Goal: Task Accomplishment & Management: Use online tool/utility

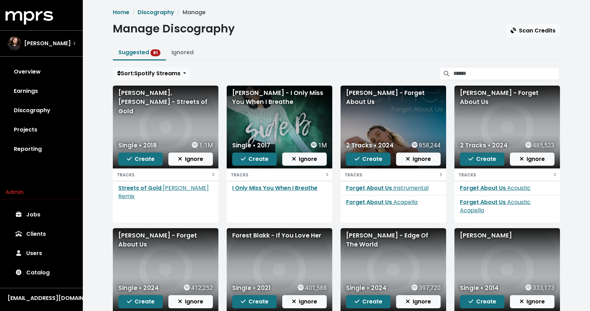
click at [145, 96] on div "[PERSON_NAME], [PERSON_NAME] - Streets of Gold" at bounding box center [165, 101] width 95 height 27
copy div "[PERSON_NAME], [PERSON_NAME] - Streets of Gold"
click at [256, 98] on div "[PERSON_NAME] - I Only Miss You When I Breathe" at bounding box center [279, 97] width 95 height 18
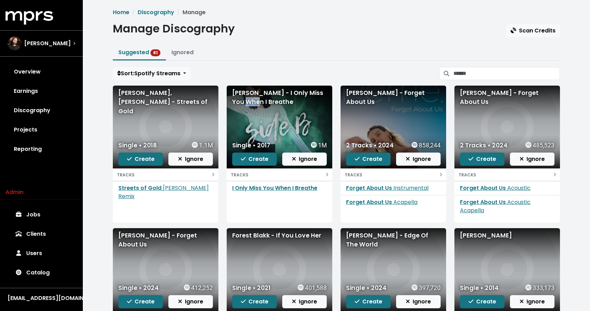
click at [256, 98] on div "[PERSON_NAME] - I Only Miss You When I Breathe" at bounding box center [279, 97] width 95 height 18
copy div "[PERSON_NAME] - I Only Miss You When I Breathe"
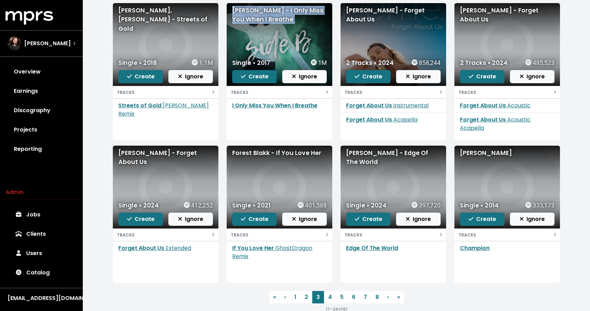
scroll to position [83, 0]
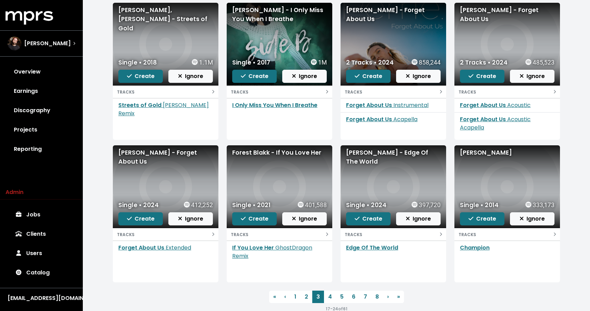
click at [358, 159] on div "[PERSON_NAME] - Edge Of The World" at bounding box center [393, 157] width 95 height 18
copy div "[PERSON_NAME] - Edge Of The World"
click at [494, 151] on div "[PERSON_NAME]" at bounding box center [507, 152] width 95 height 9
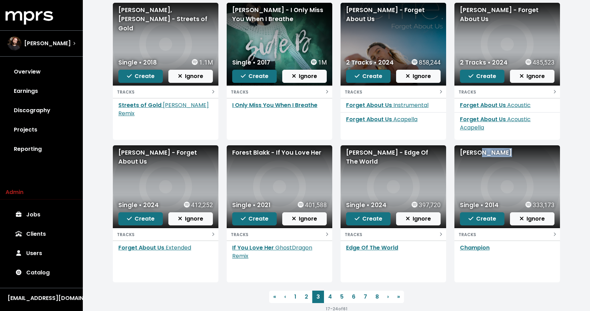
click at [494, 151] on div "[PERSON_NAME]" at bounding box center [507, 152] width 95 height 9
copy div "[PERSON_NAME]"
click at [479, 226] on div "Single • 2014 333,173 Create Ignore" at bounding box center [507, 213] width 106 height 30
click at [479, 222] on span "Create" at bounding box center [483, 219] width 28 height 8
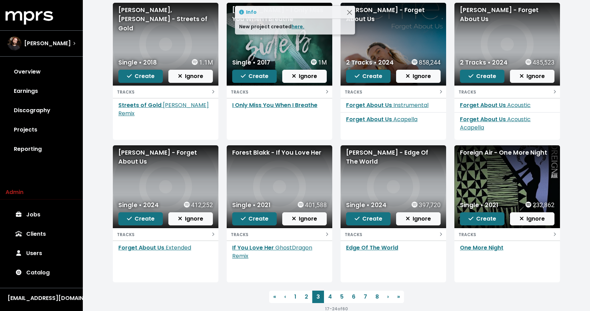
click at [494, 152] on div "Foreign Air - One More Night" at bounding box center [507, 152] width 95 height 9
copy div "Foreign Air - One More Night"
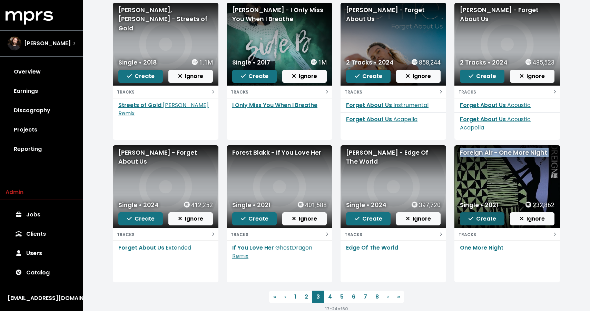
click at [485, 222] on span "Create" at bounding box center [483, 219] width 28 height 8
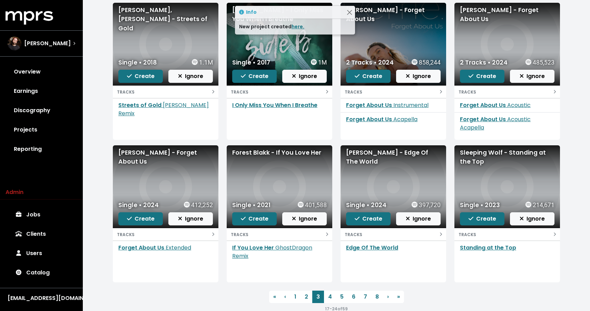
click at [472, 162] on div "Sleeping Wolf - Standing at the Top" at bounding box center [507, 157] width 95 height 18
copy div "Sleeping Wolf - Standing at the Top"
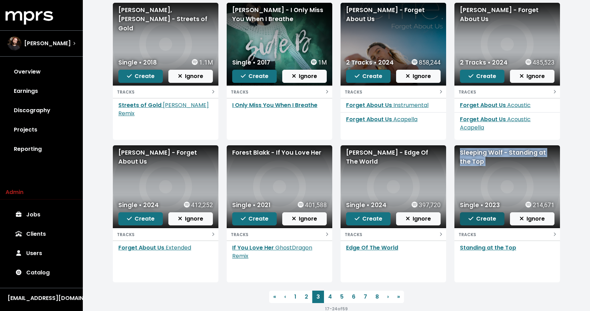
click at [489, 224] on button "Create" at bounding box center [482, 218] width 45 height 13
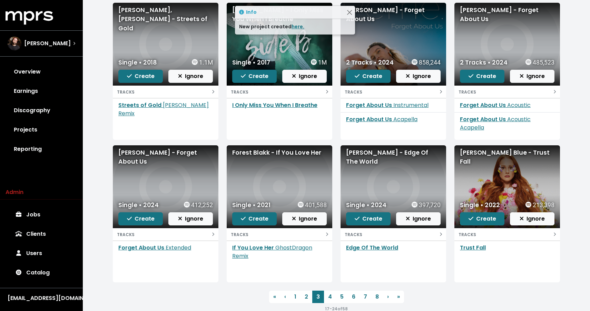
click at [480, 154] on div "[PERSON_NAME] Blue - Trust Fall" at bounding box center [507, 157] width 95 height 18
copy div "[PERSON_NAME] Blue - Trust Fall"
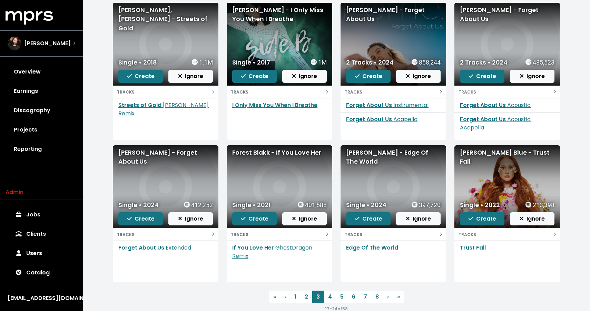
click at [489, 227] on div "Single • 2022 213,398 Create Ignore" at bounding box center [507, 213] width 106 height 30
click at [476, 220] on span "Create" at bounding box center [483, 219] width 28 height 8
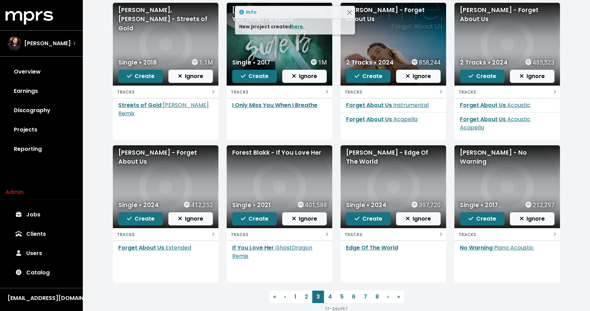
click at [494, 153] on div "[PERSON_NAME] - No Warning" at bounding box center [507, 157] width 95 height 18
copy div "[PERSON_NAME] - No Warning"
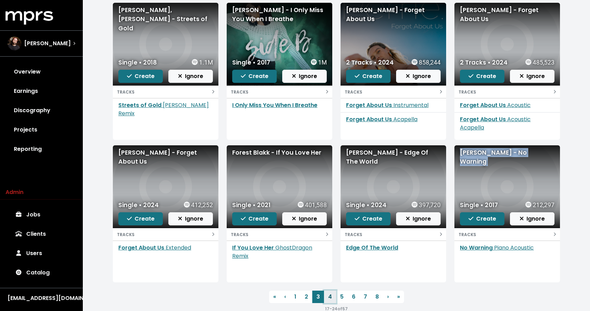
click at [327, 296] on link "4" at bounding box center [330, 297] width 12 height 12
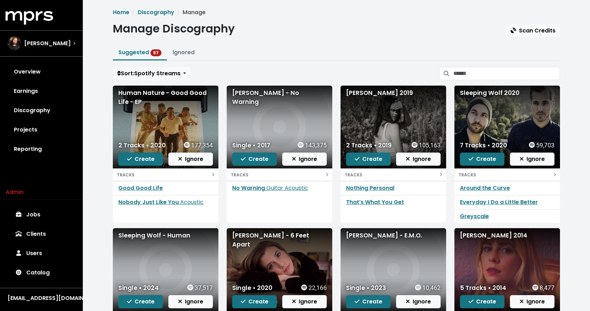
click at [153, 92] on div "Human Nature - Good Good Life - EP" at bounding box center [165, 97] width 95 height 18
copy div "Human Nature - Good Good Life - EP"
drag, startPoint x: 371, startPoint y: 92, endPoint x: 347, endPoint y: 91, distance: 23.8
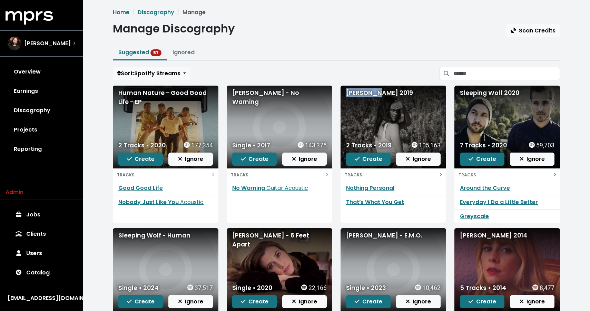
click at [346, 91] on div "[PERSON_NAME] 2019" at bounding box center [393, 92] width 95 height 9
copy div "[PERSON_NAME]"
click at [490, 70] on input "Search suggested projects" at bounding box center [506, 73] width 107 height 13
click at [363, 160] on span "Create" at bounding box center [369, 159] width 28 height 8
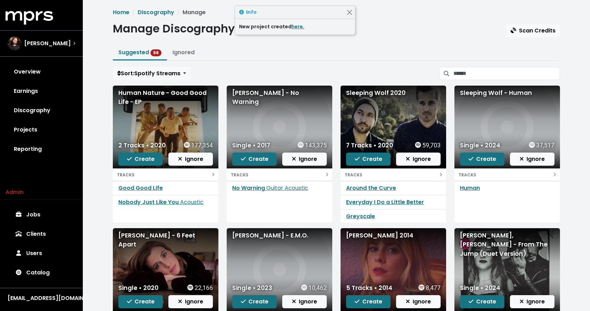
click at [374, 92] on div "Sleeping Wolf 2020" at bounding box center [393, 92] width 95 height 9
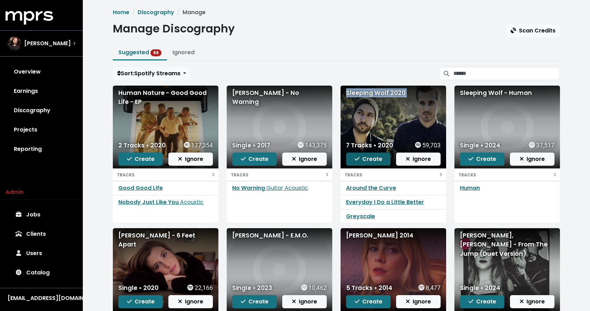
click at [361, 159] on span "Create" at bounding box center [369, 159] width 28 height 8
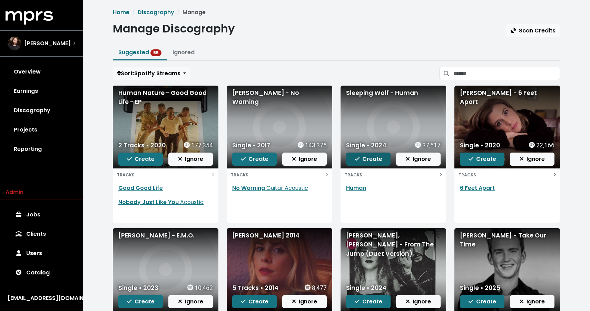
click at [356, 159] on icon "button" at bounding box center [356, 158] width 5 height 3
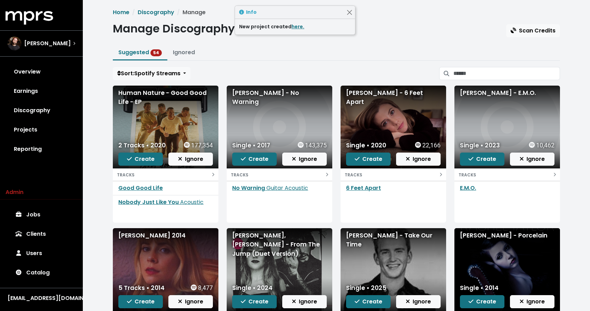
click at [379, 95] on div "[PERSON_NAME] - 6 Feet Apart" at bounding box center [393, 97] width 95 height 18
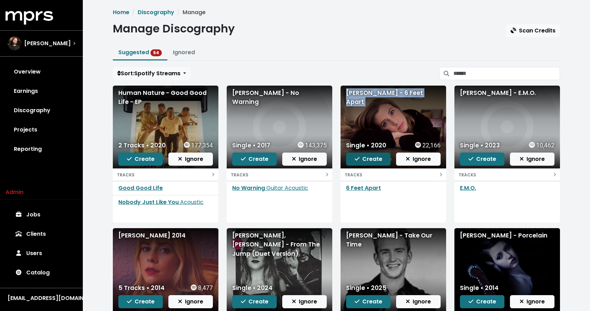
click at [358, 158] on icon "button" at bounding box center [357, 159] width 5 height 6
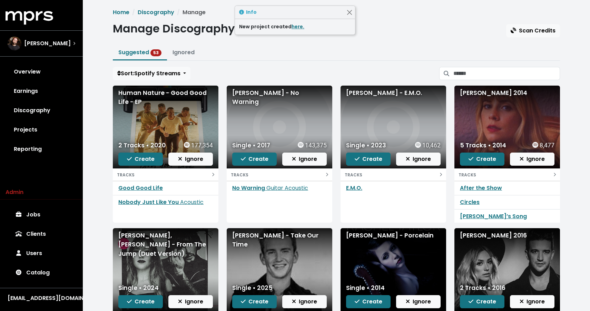
click at [381, 89] on div "[PERSON_NAME] - E.M.O." at bounding box center [393, 92] width 95 height 9
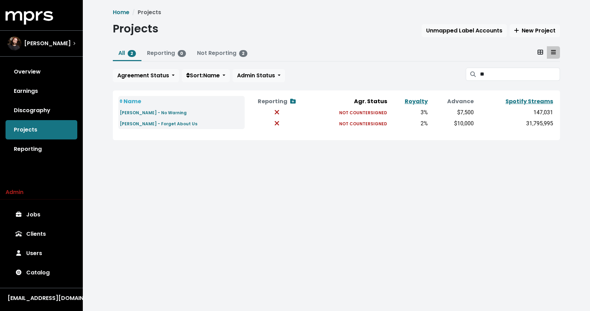
type input "*"
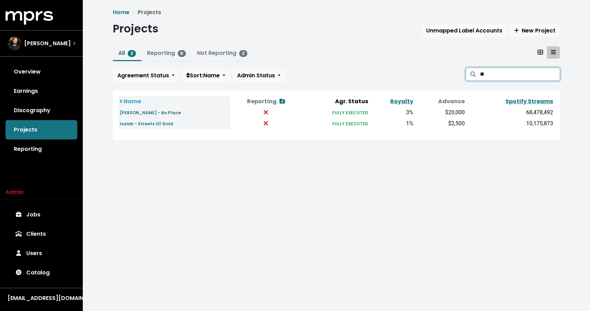
type input "*"
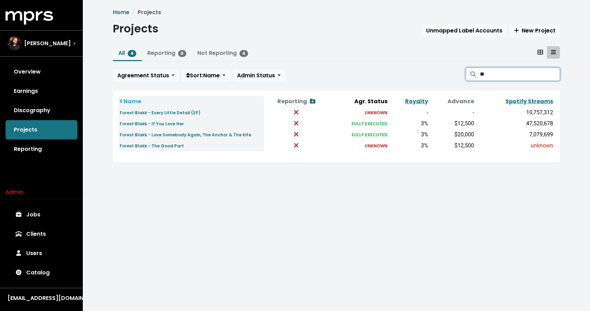
type input "*"
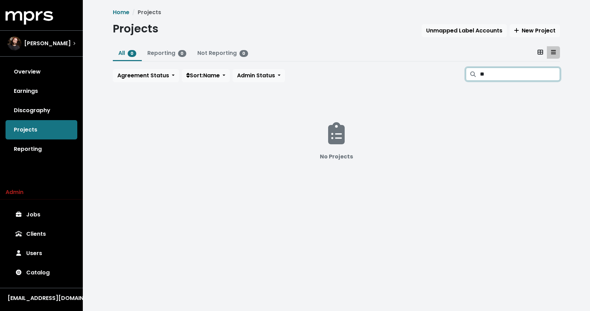
type input "*"
click at [475, 76] on span at bounding box center [473, 74] width 14 height 13
click at [485, 76] on input "********" at bounding box center [520, 74] width 80 height 13
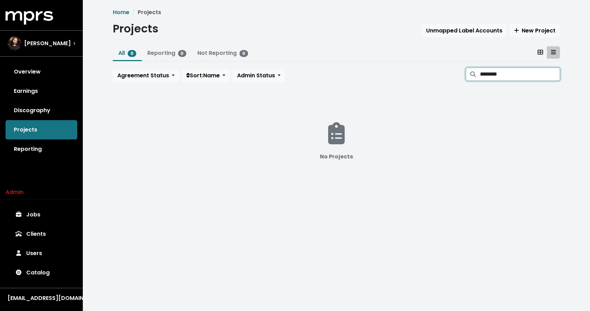
click at [485, 76] on input "********" at bounding box center [520, 74] width 80 height 13
type input "*"
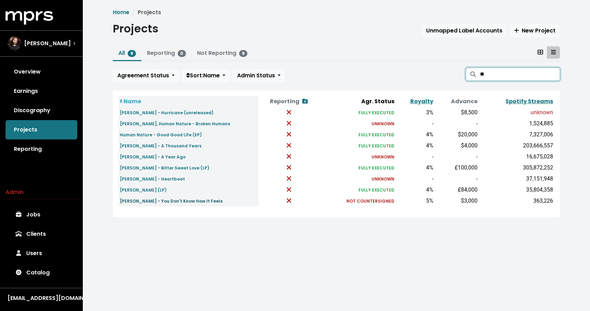
type input "**"
click at [169, 199] on small "Liz Huett - You Don't Know How It Feels" at bounding box center [171, 201] width 103 height 6
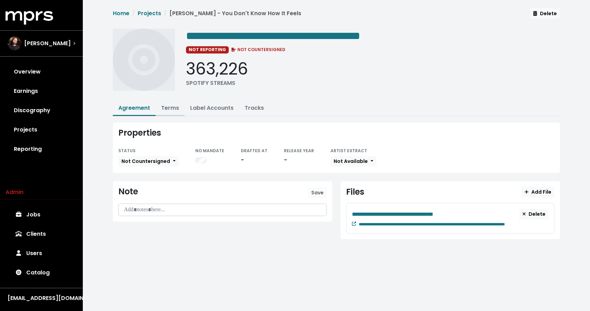
click at [170, 107] on link "Terms" at bounding box center [170, 108] width 18 height 8
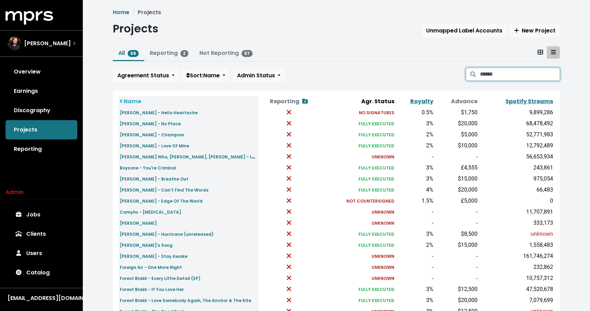
click at [513, 72] on input "Search projects" at bounding box center [520, 74] width 80 height 13
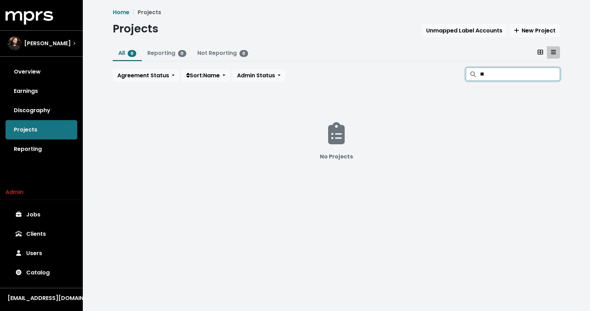
type input "*"
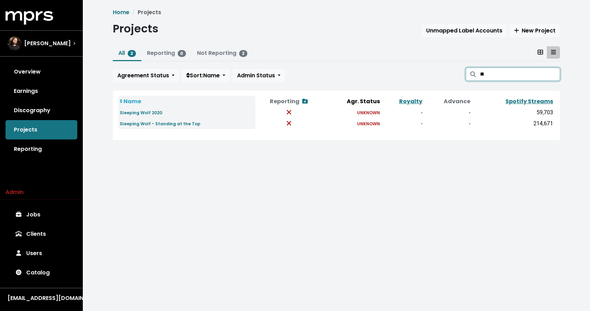
type input "*"
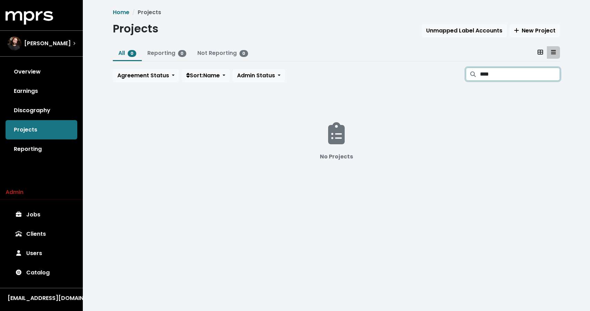
type input "****"
